Goal: Task Accomplishment & Management: Manage account settings

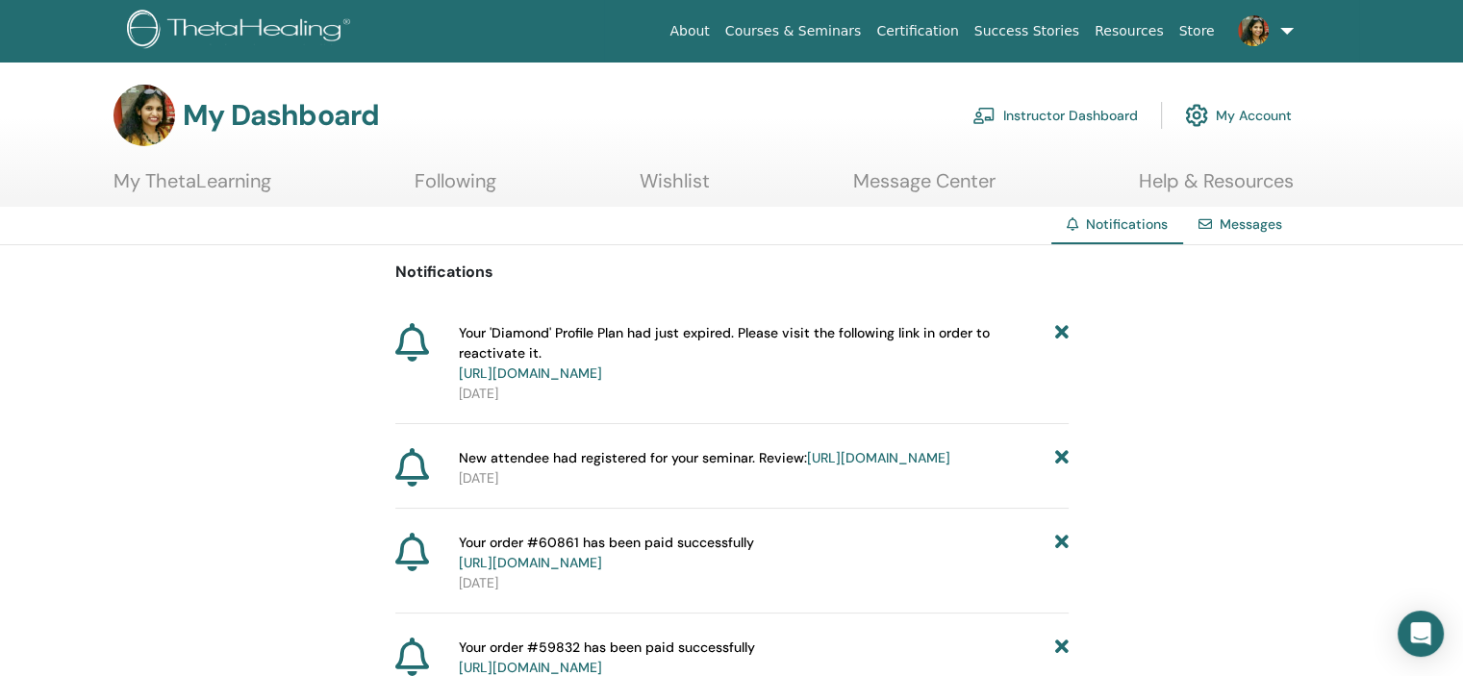
click at [1080, 107] on link "Instructor Dashboard" at bounding box center [1054, 115] width 165 height 42
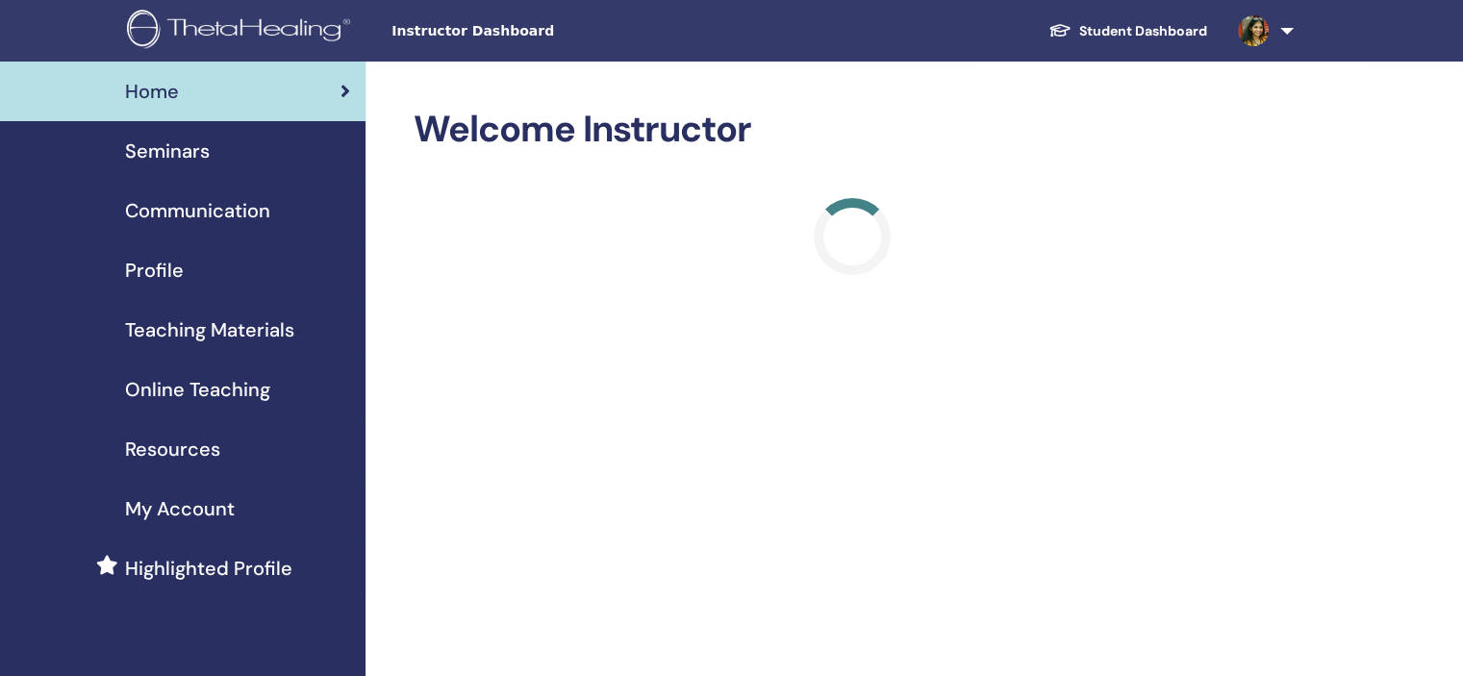
click at [190, 164] on span "Seminars" at bounding box center [167, 151] width 85 height 29
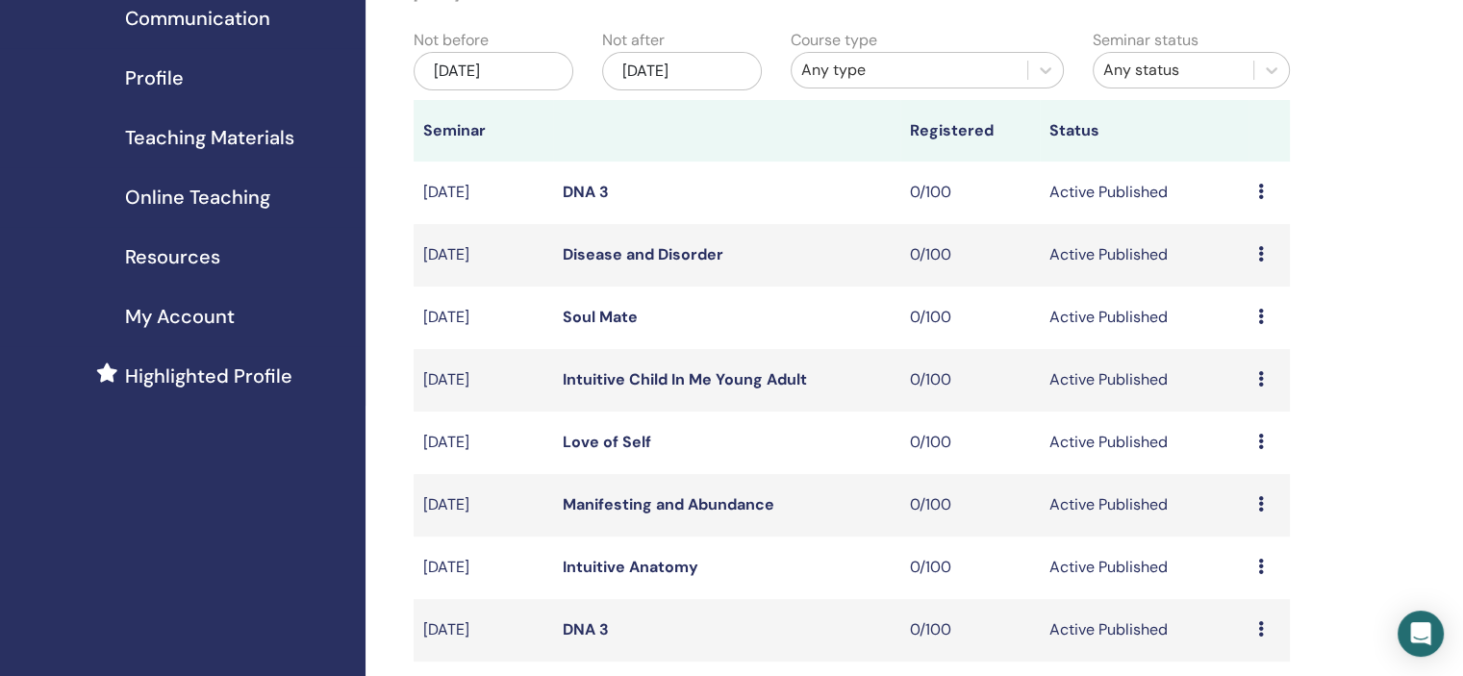
scroll to position [673, 0]
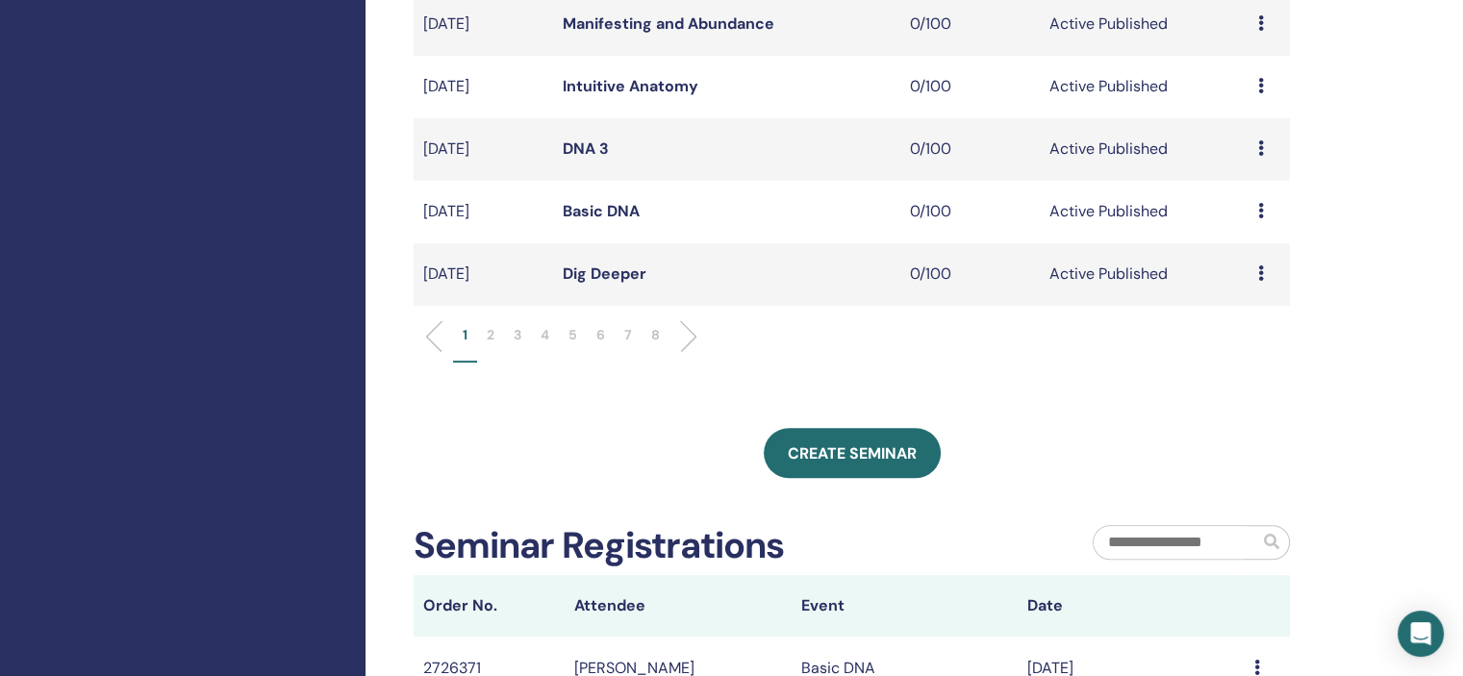
click at [600, 334] on p "6" at bounding box center [600, 335] width 9 height 20
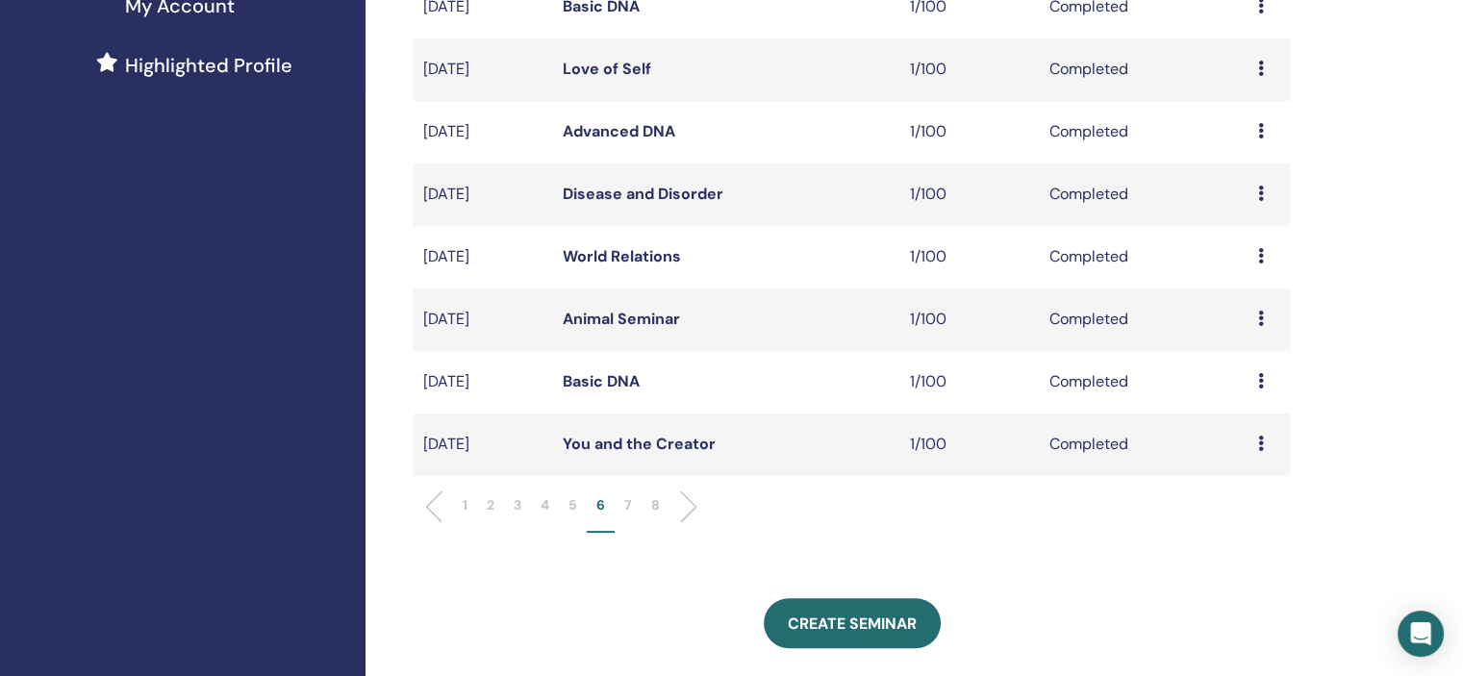
scroll to position [481, 0]
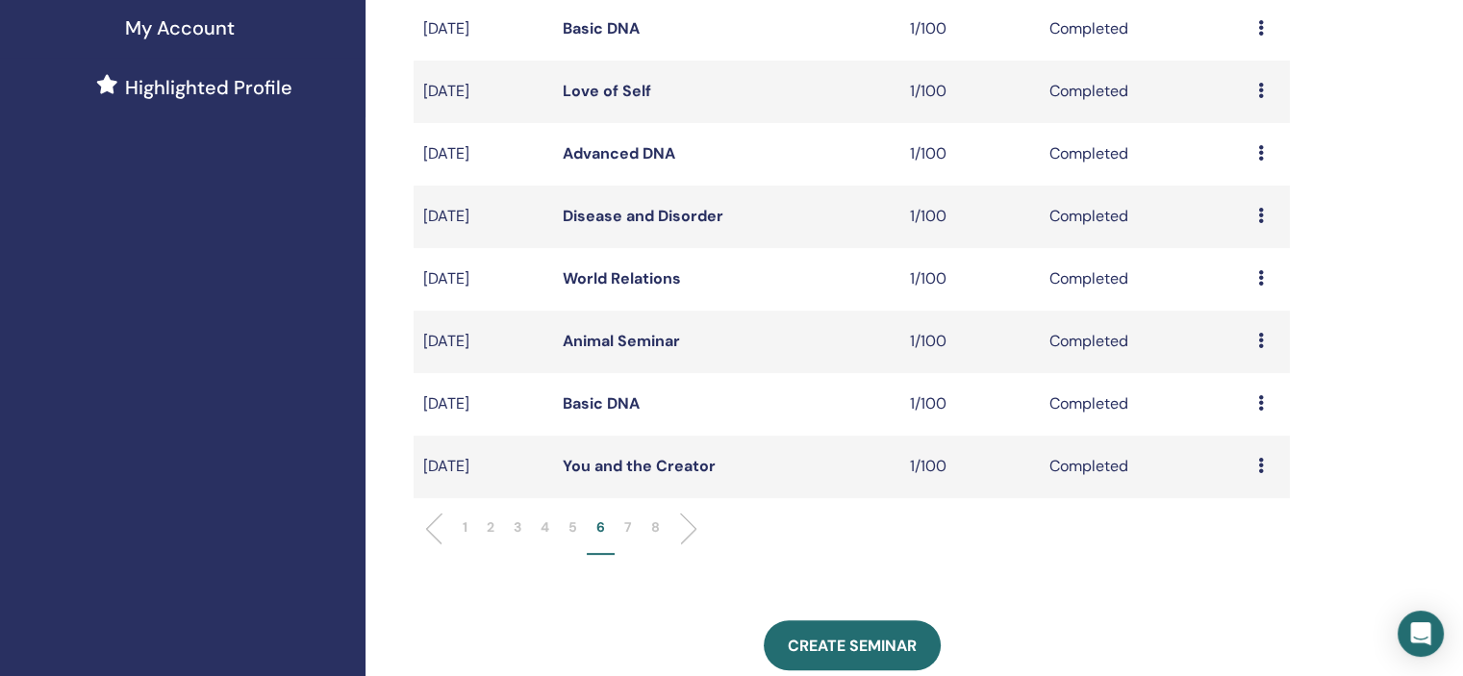
click at [1265, 212] on div "Preview Attendees" at bounding box center [1269, 216] width 22 height 23
click at [1247, 256] on link "Attendees" at bounding box center [1251, 256] width 73 height 20
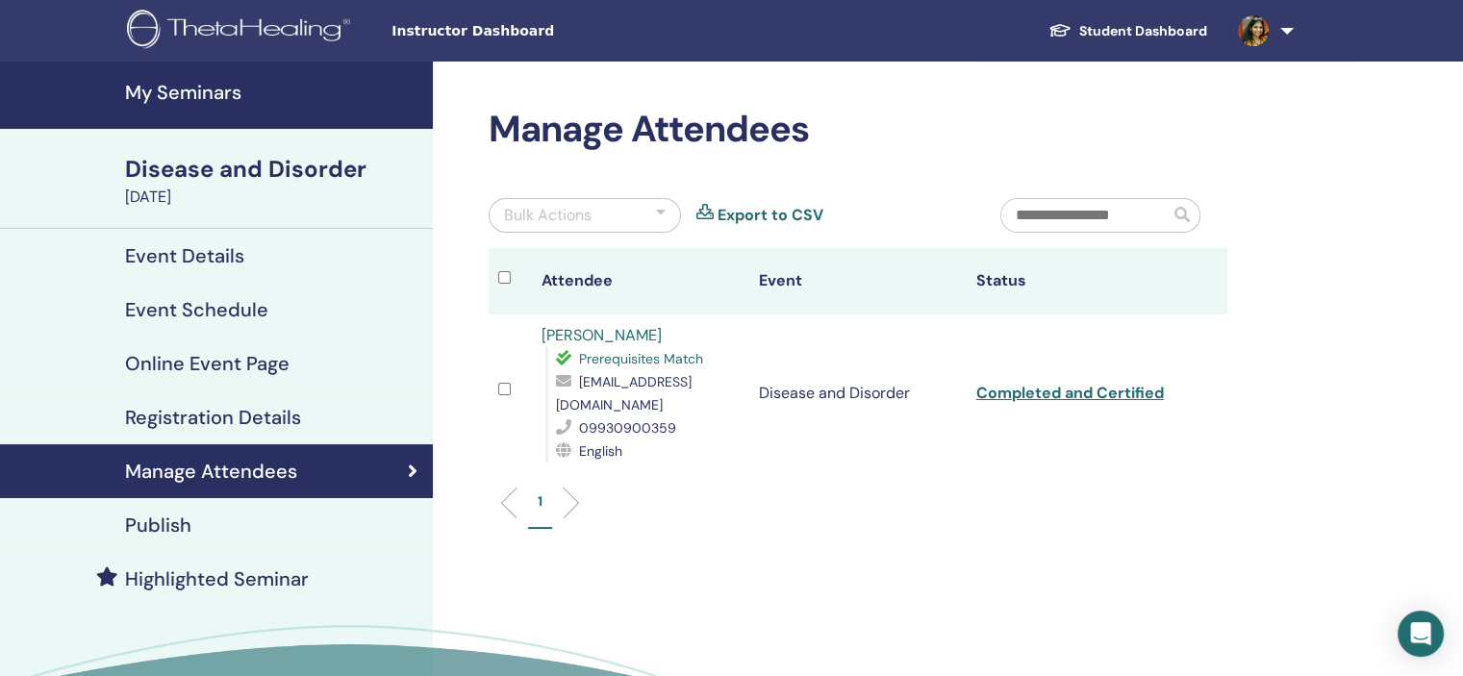
click at [604, 334] on link "[PERSON_NAME]" at bounding box center [601, 335] width 120 height 20
